Goal: Entertainment & Leisure: Consume media (video, audio)

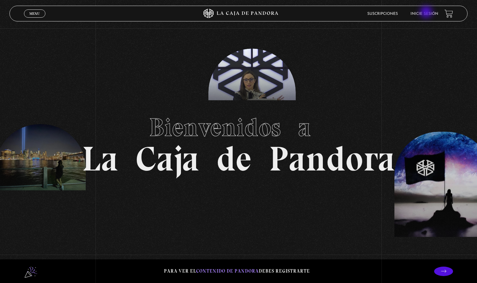
click at [427, 13] on link "Inicie sesión" at bounding box center [424, 14] width 28 height 4
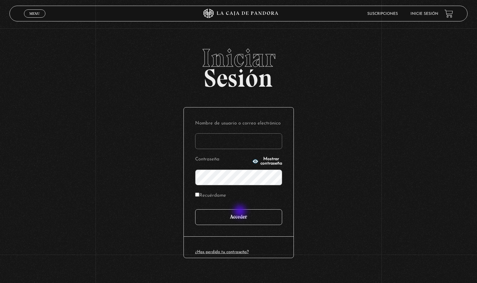
type input "marivillacor@hotmail.com"
click at [241, 212] on input "Acceder" at bounding box center [238, 217] width 87 height 16
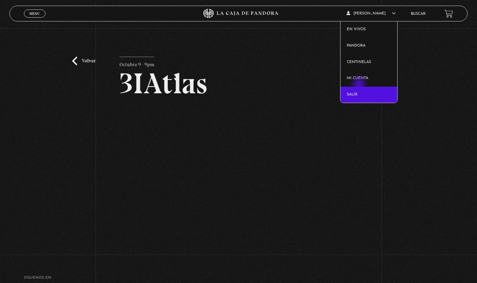
click at [360, 87] on link "Salir" at bounding box center [368, 95] width 57 height 16
